Goal: Check status: Check status

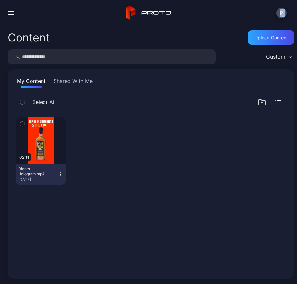
drag, startPoint x: 1, startPoint y: 20, endPoint x: -261, endPoint y: 14, distance: 261.8
click at [0, 14] on html "P App Store Content Store My Content Playlists Schedule My Apps Devices Teams ©…" at bounding box center [148, 142] width 297 height 284
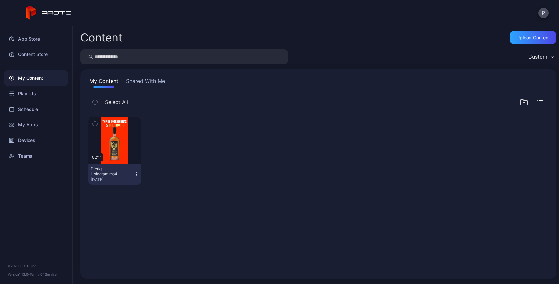
click at [273, 142] on div "Preview 02:11 Dierks Hologram.mp4 [DATE]" at bounding box center [318, 151] width 461 height 78
click at [32, 138] on div "Devices" at bounding box center [36, 141] width 65 height 16
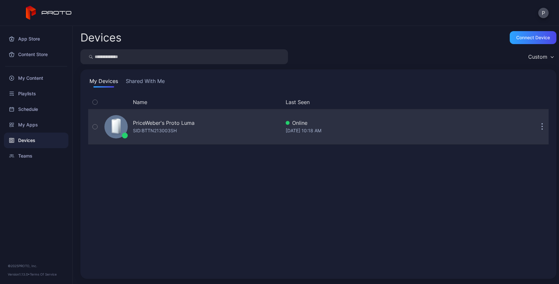
click at [296, 130] on button "button" at bounding box center [542, 126] width 13 height 13
click at [296, 111] on div "PriceWeber's Proto [PERSON_NAME]: BTTN213003SH Online [DATE] 10:18 AM" at bounding box center [318, 127] width 461 height 32
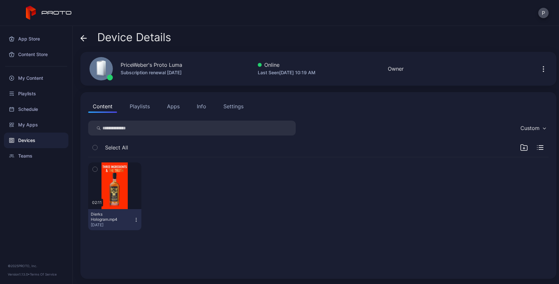
click at [296, 68] on icon "button" at bounding box center [544, 69] width 8 height 8
click at [29, 79] on div "My Content" at bounding box center [36, 78] width 65 height 16
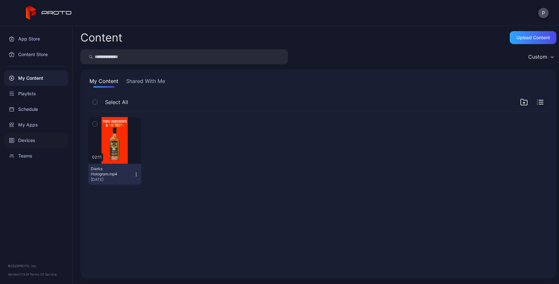
click at [24, 138] on div "Devices" at bounding box center [36, 141] width 65 height 16
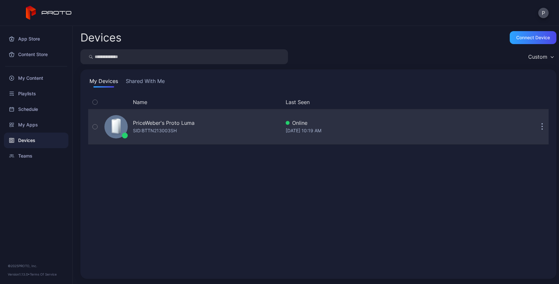
click at [296, 128] on button "button" at bounding box center [542, 126] width 13 height 13
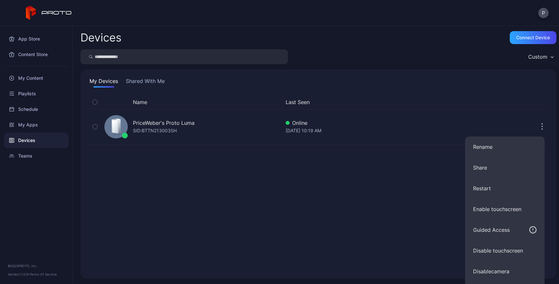
click at [203, 197] on div "Name Last Seen PriceWeber's Proto [PERSON_NAME]: BTTN213003SH Online [DATE] 10:…" at bounding box center [318, 183] width 461 height 176
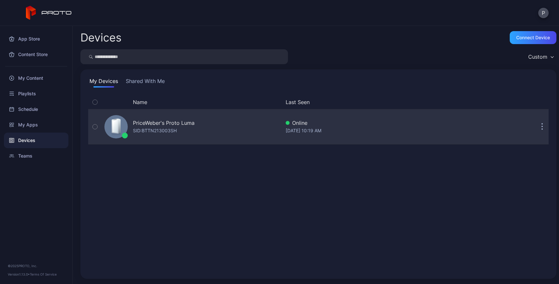
click at [536, 127] on button "button" at bounding box center [542, 126] width 13 height 13
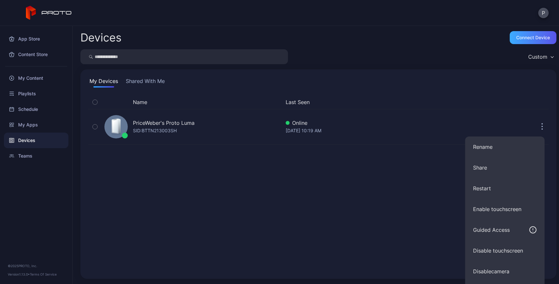
click at [542, 38] on div "Devices Connect device Custom My Devices Shared With Me Name Last Seen PriceWeb…" at bounding box center [316, 155] width 487 height 258
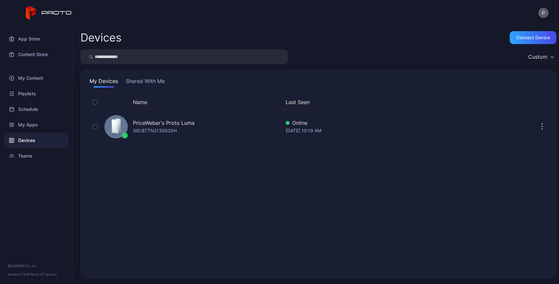
click at [542, 14] on button "P" at bounding box center [543, 13] width 10 height 10
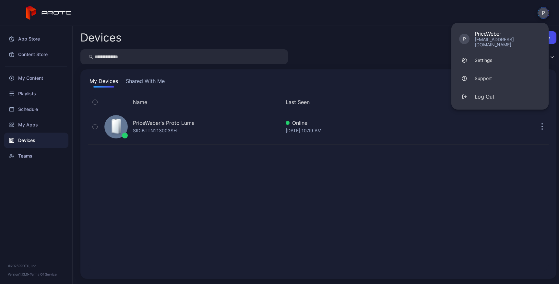
click at [542, 14] on button "P" at bounding box center [544, 13] width 12 height 12
